Goal: Find contact information: Find contact information

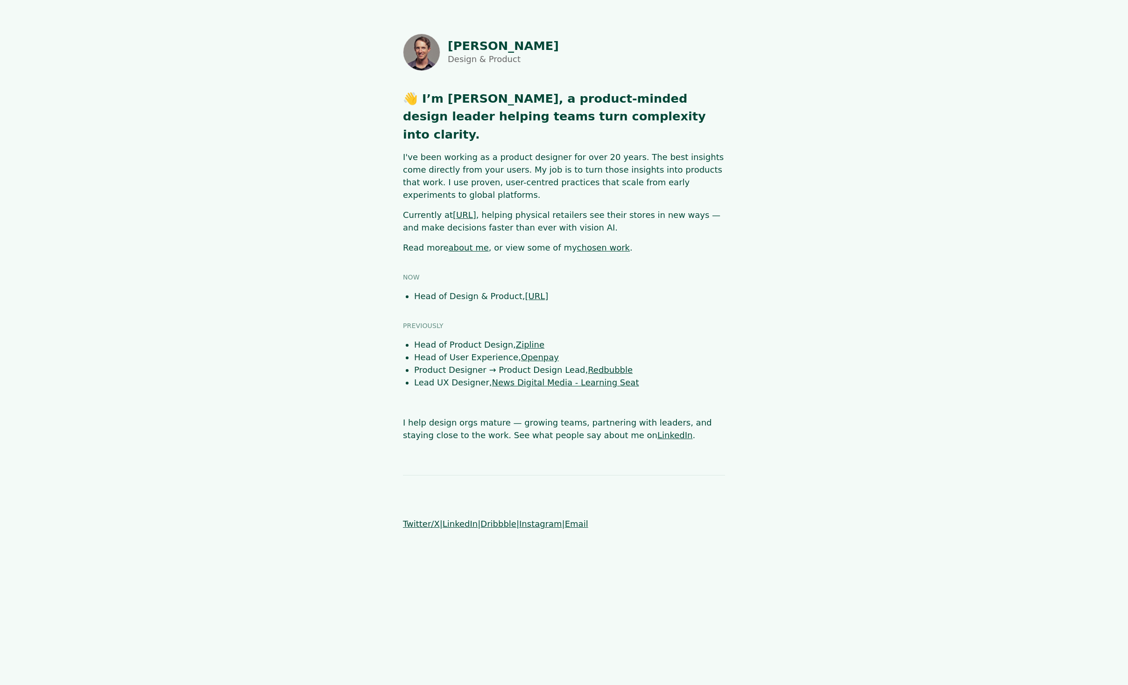
click at [578, 243] on link "chosen work" at bounding box center [603, 248] width 53 height 10
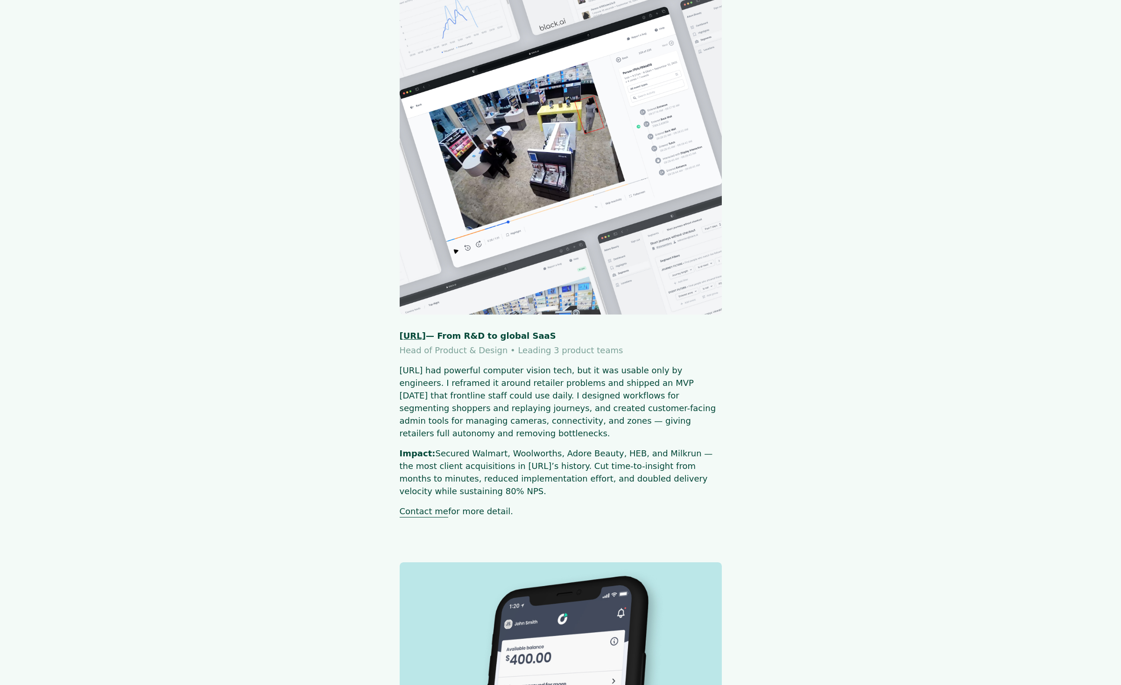
scroll to position [262, 0]
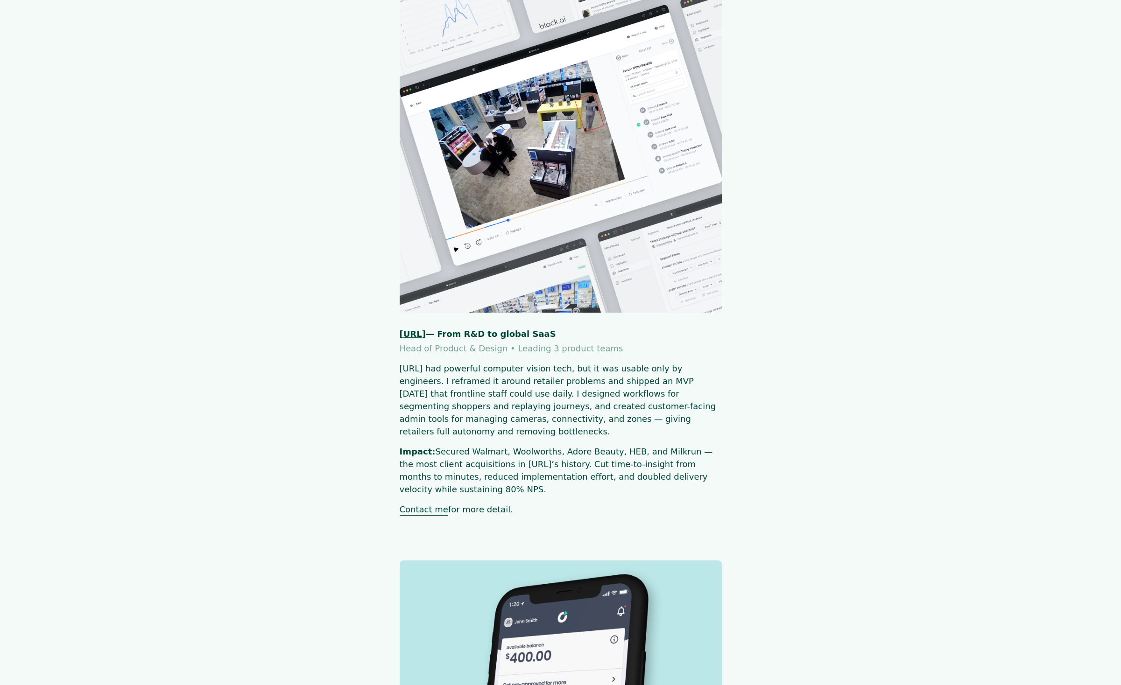
click at [599, 367] on p "Black.ai had powerful computer vision tech, but it was usable only by engineers…" at bounding box center [561, 400] width 322 height 76
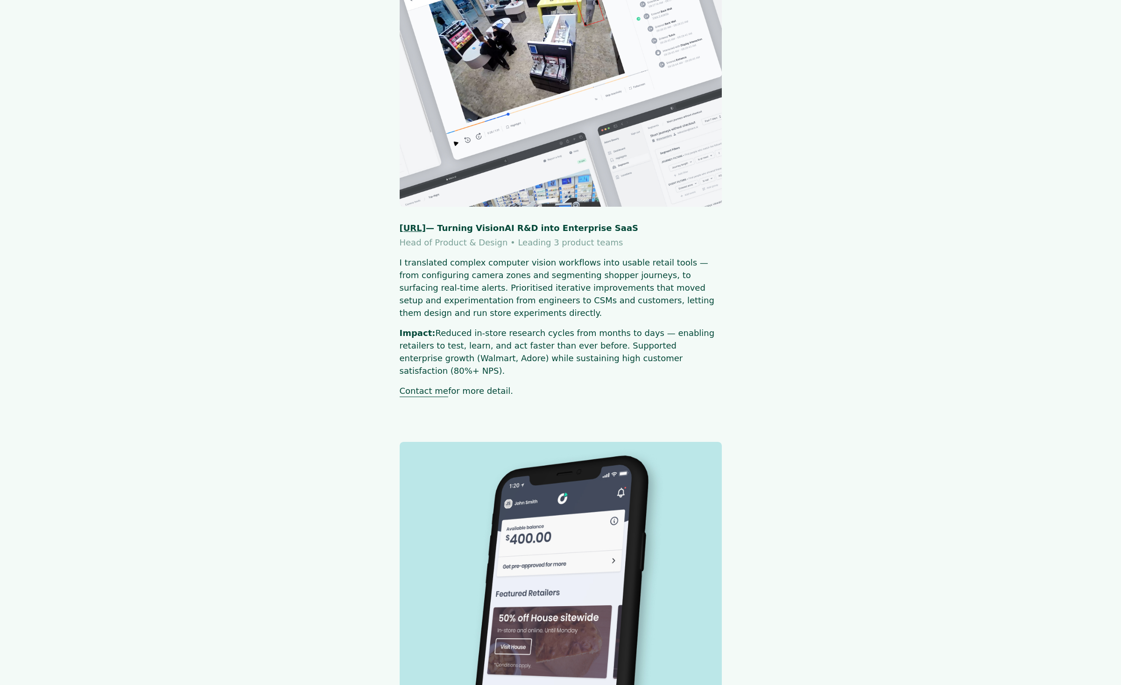
scroll to position [396, 0]
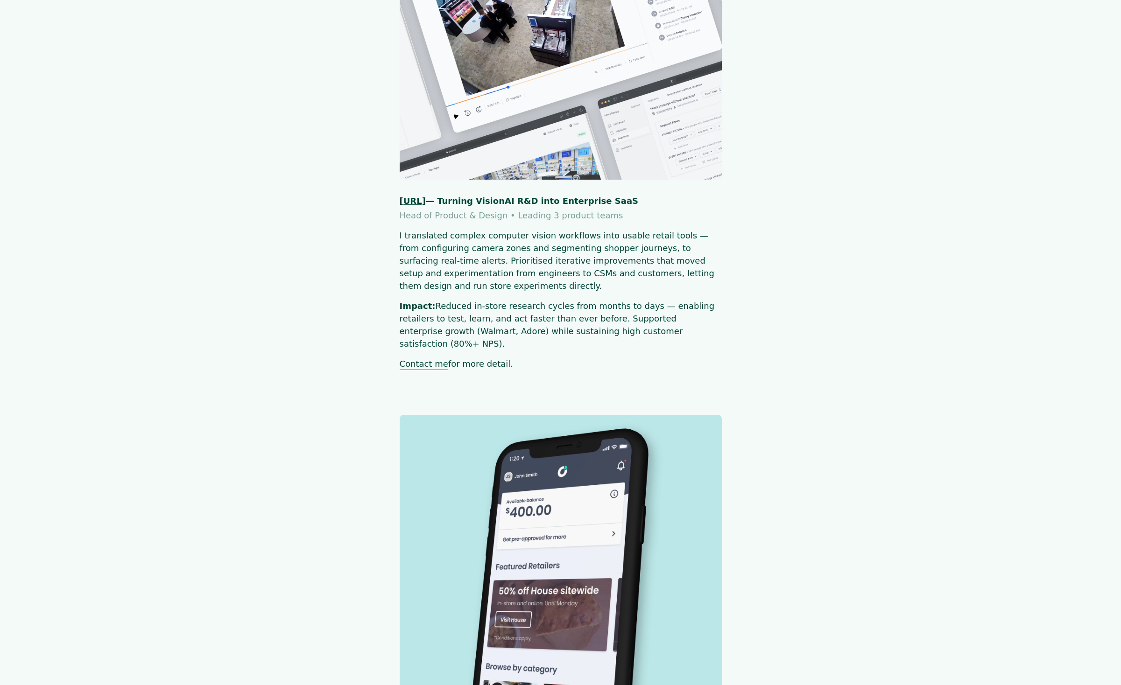
click at [424, 359] on link "Contact me" at bounding box center [424, 364] width 49 height 11
